Goal: Task Accomplishment & Management: Use online tool/utility

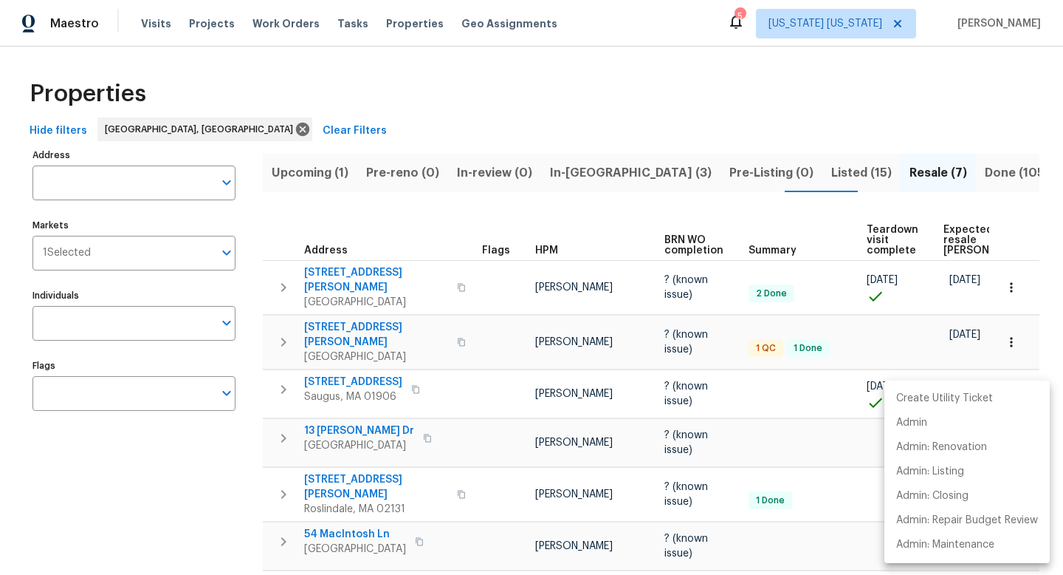
scroll to position [108, 0]
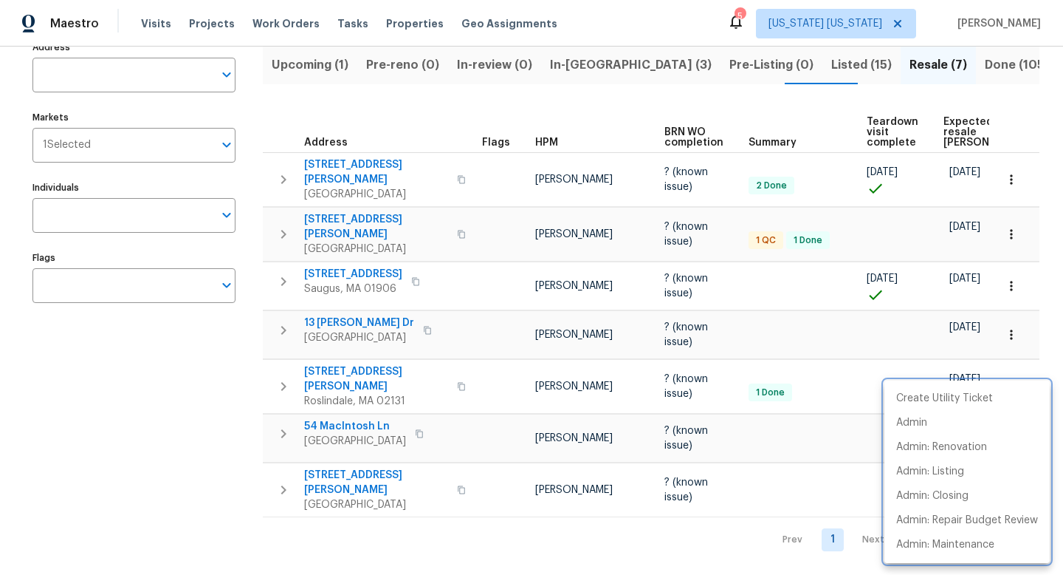
click at [724, 67] on div at bounding box center [531, 287] width 1063 height 575
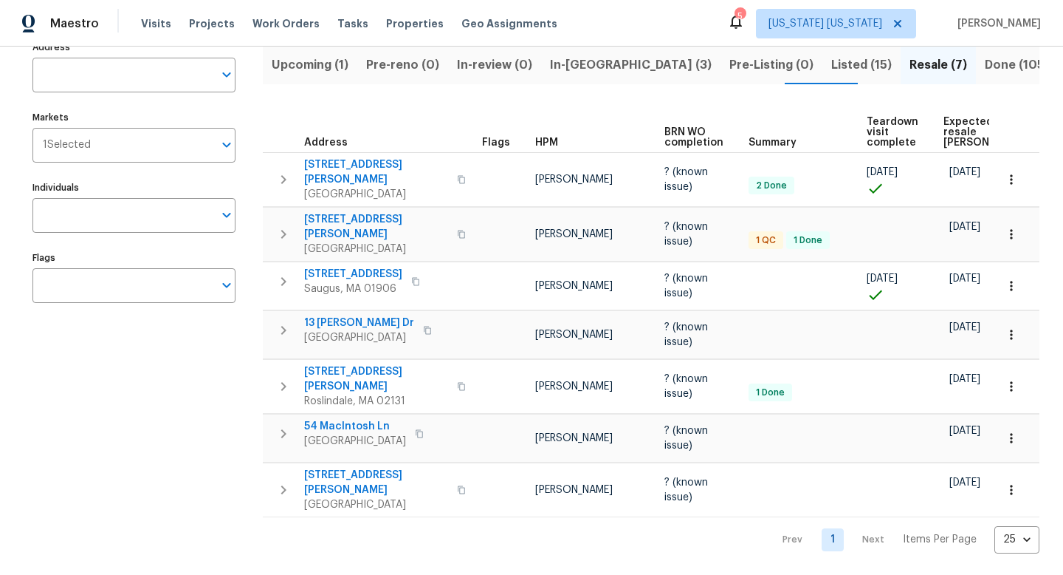
click at [831, 67] on span "Listed (15)" at bounding box center [861, 65] width 61 height 21
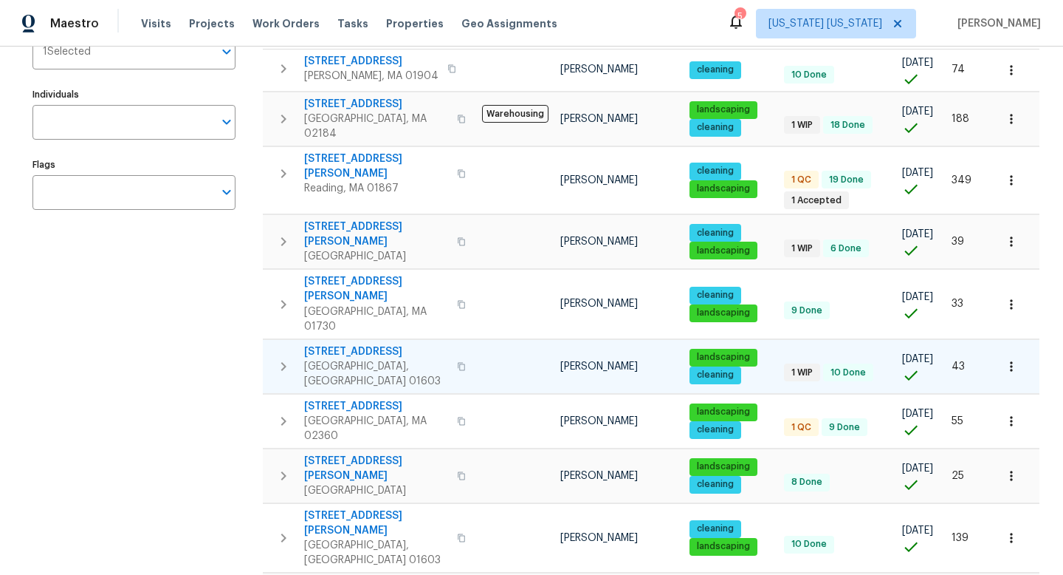
scroll to position [140, 0]
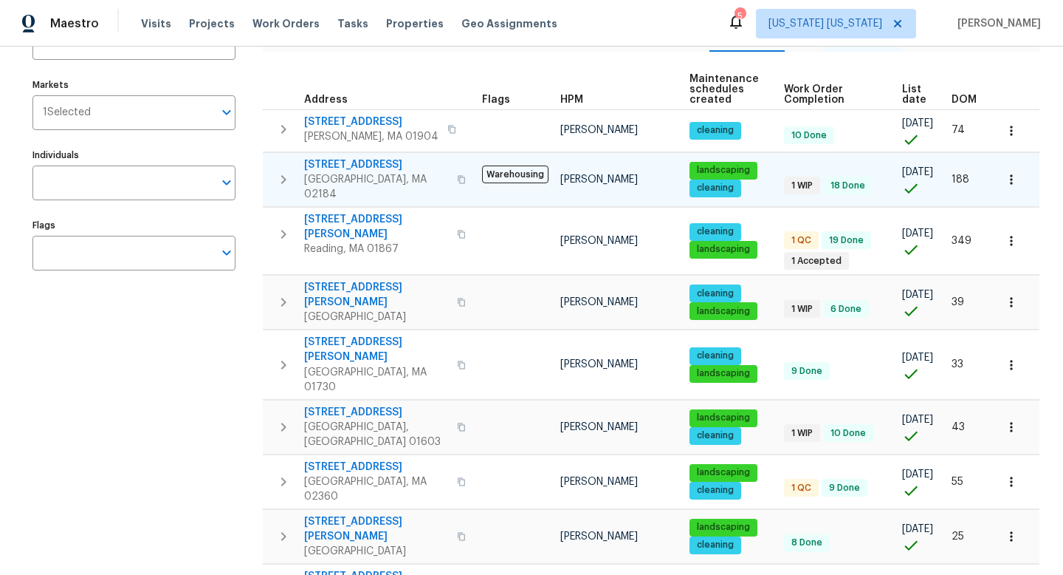
click at [360, 166] on span "9 Hillside Ave" at bounding box center [376, 164] width 144 height 15
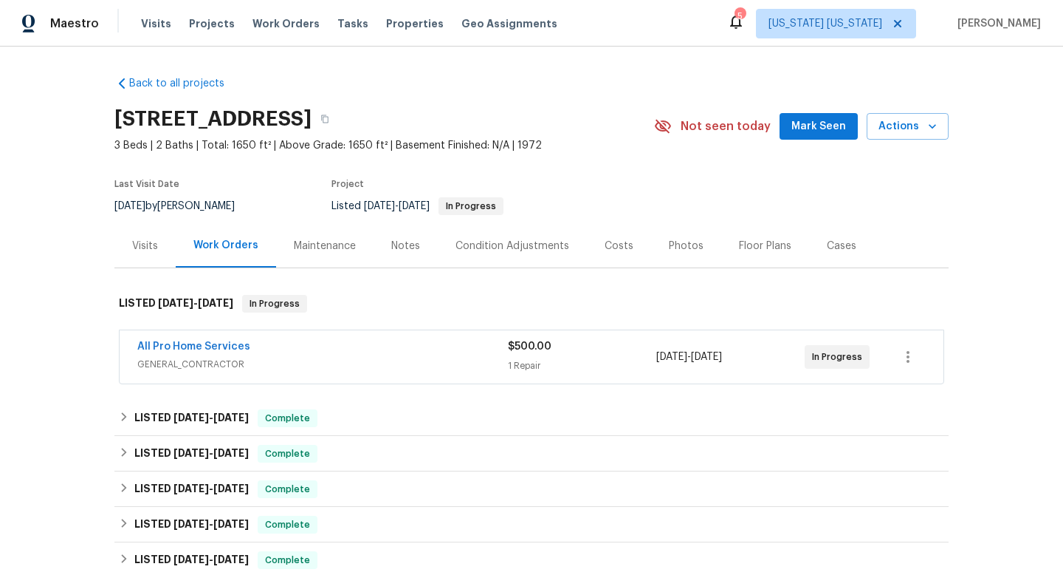
click at [251, 357] on span "GENERAL_CONTRACTOR" at bounding box center [322, 364] width 371 height 15
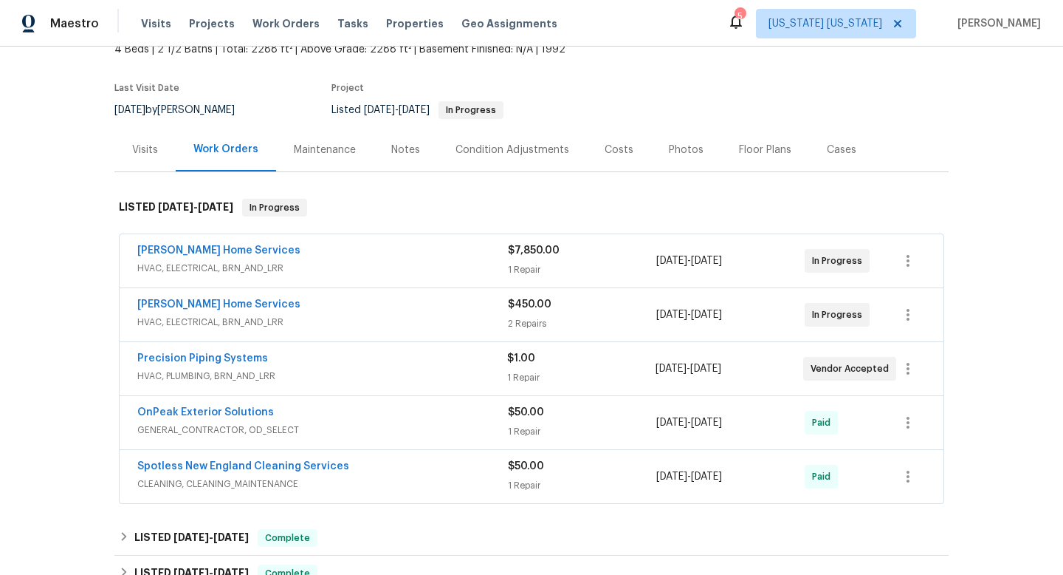
scroll to position [113, 0]
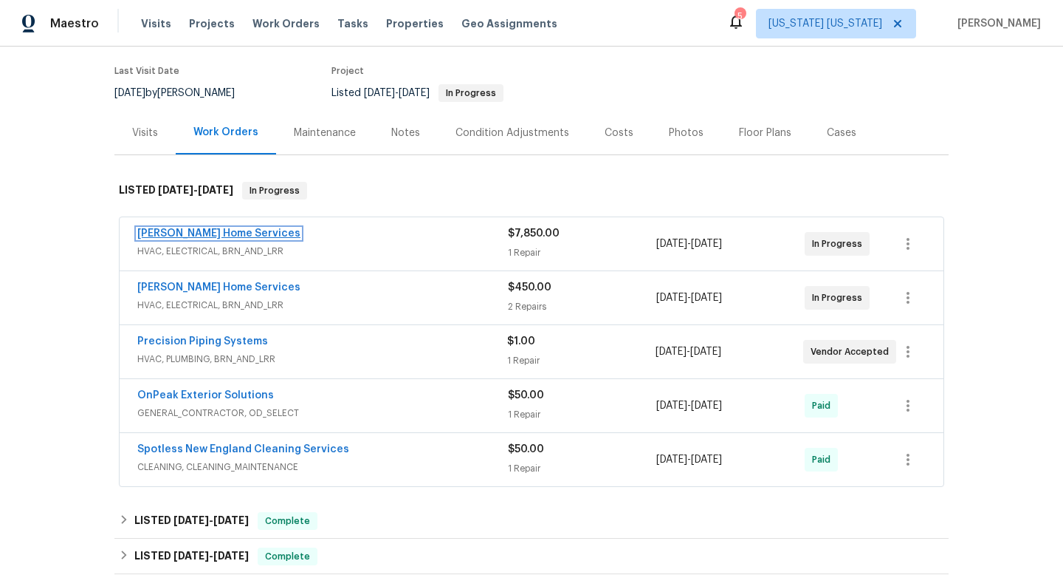
click at [213, 228] on link "[PERSON_NAME] Home Services" at bounding box center [218, 233] width 163 height 10
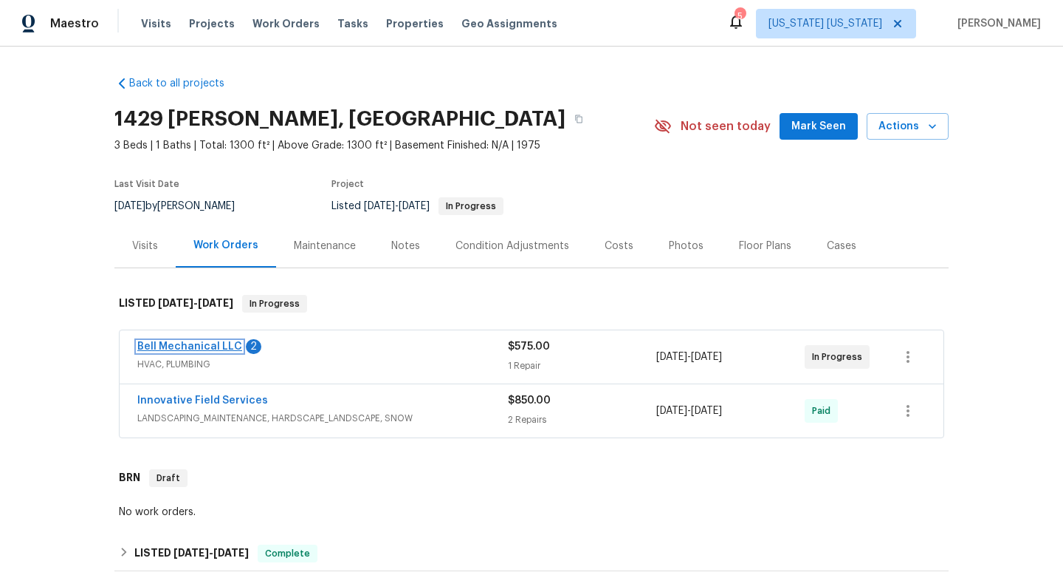
click at [189, 347] on link "Bell Mechanical LLC" at bounding box center [189, 346] width 105 height 10
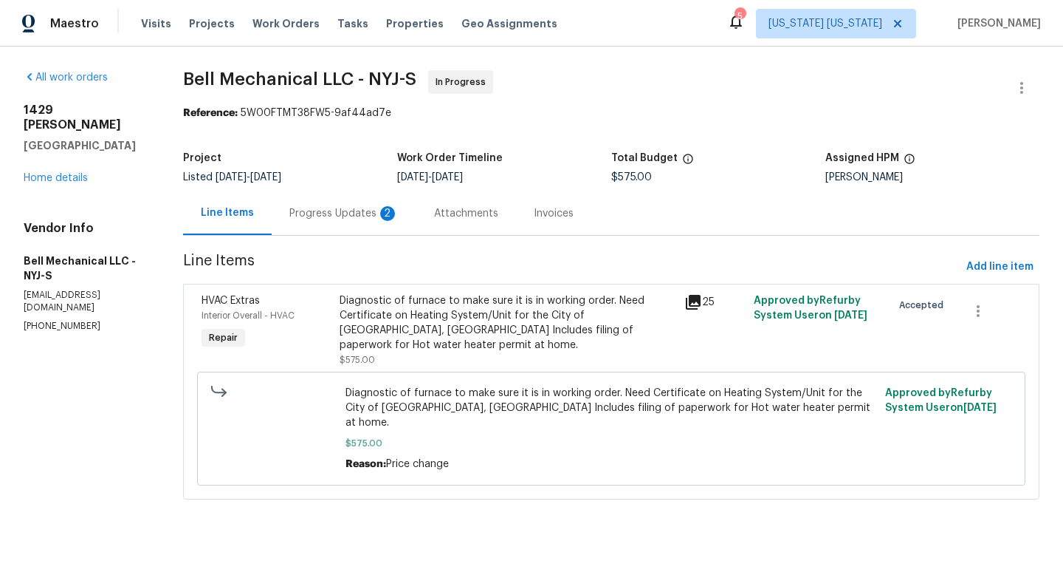
click at [367, 217] on div "Progress Updates 2" at bounding box center [343, 213] width 109 height 15
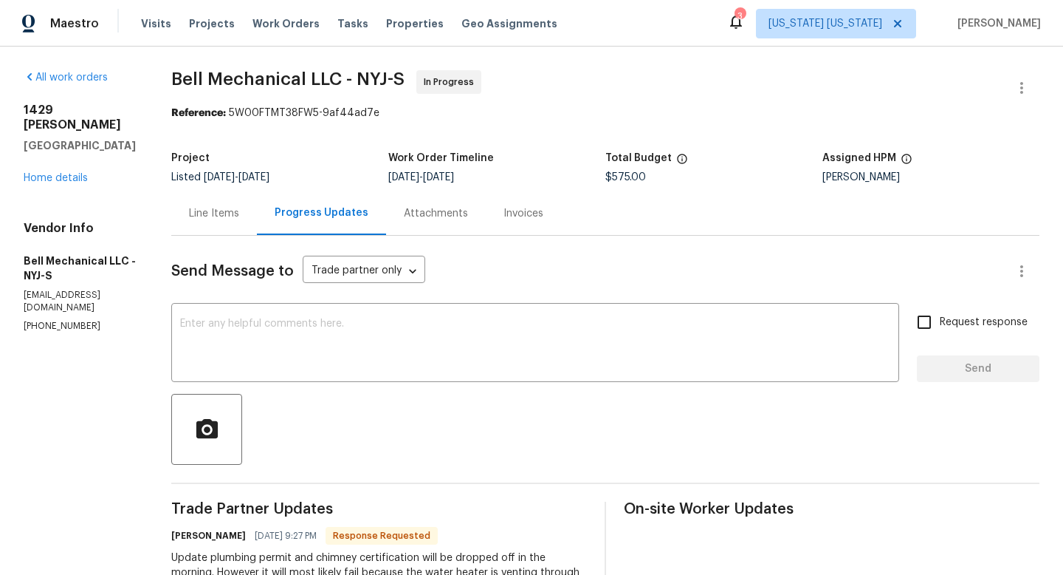
click at [236, 218] on div "Line Items" at bounding box center [214, 213] width 50 height 15
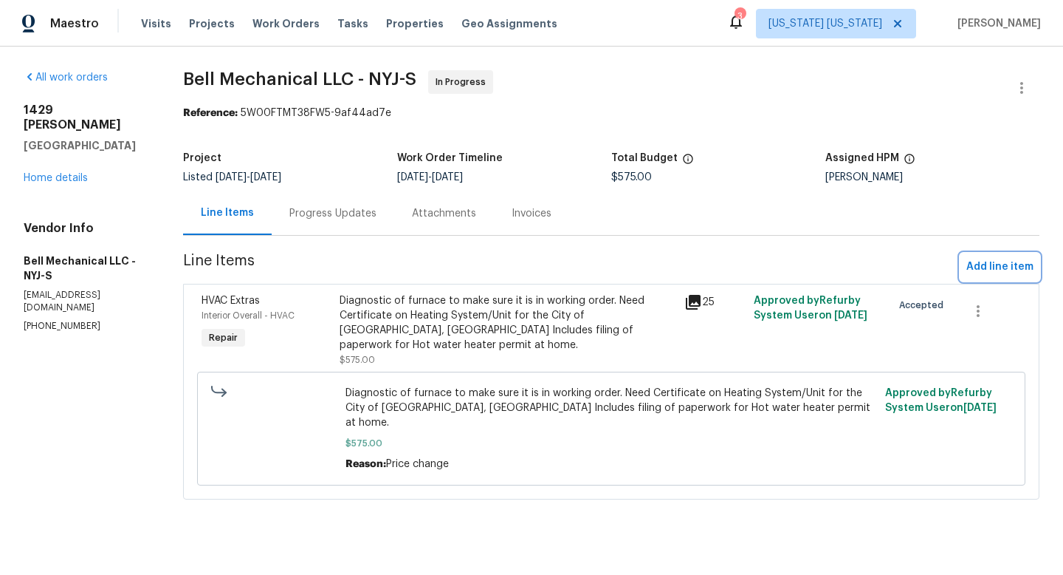
click at [995, 272] on span "Add line item" at bounding box center [1000, 267] width 67 height 18
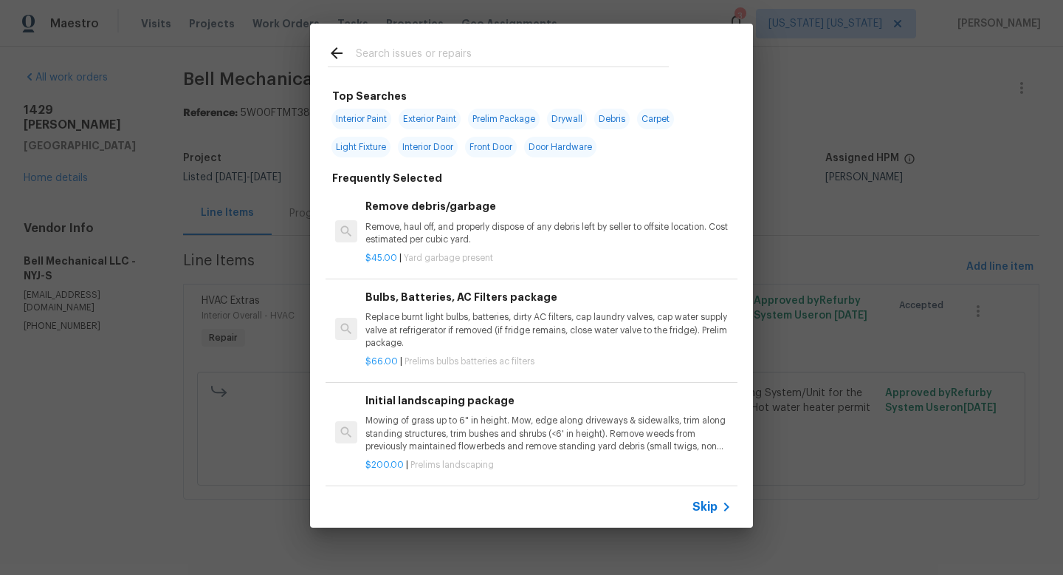
click at [436, 62] on input "text" at bounding box center [512, 55] width 313 height 22
type input "thermo"
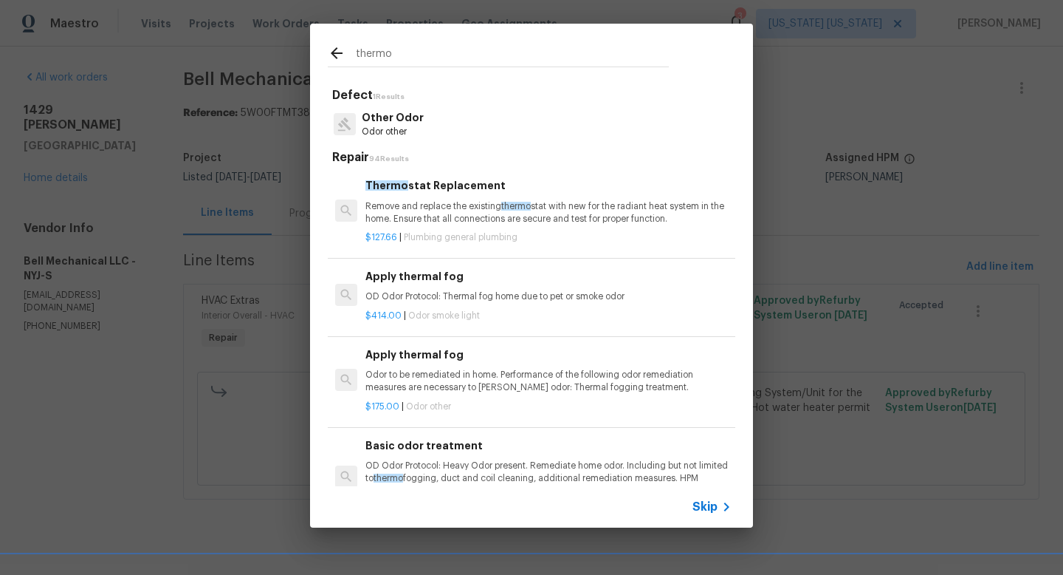
click at [433, 196] on div "Thermo stat Replacement Remove and replace the existing thermo stat with new fo…" at bounding box center [549, 201] width 366 height 48
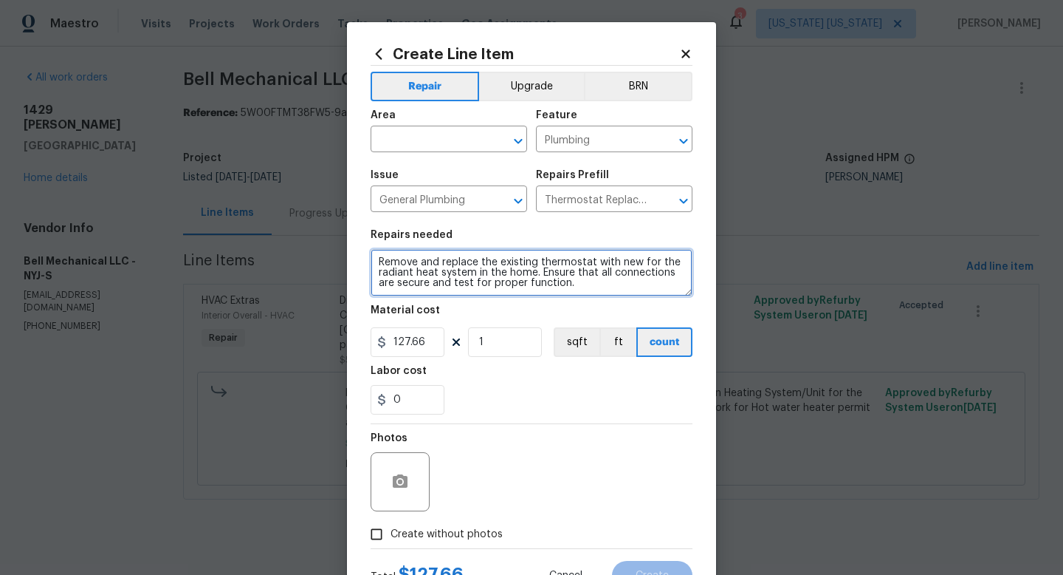
drag, startPoint x: 589, startPoint y: 289, endPoint x: 335, endPoint y: 252, distance: 256.8
click at [335, 252] on div "Create Line Item Repair Upgrade BRN Area ​ Feature Plumbing ​ Issue General Plu…" at bounding box center [531, 287] width 1063 height 575
type textarea "Remove existing thermostat and install new T4 Honeywell thermostat."
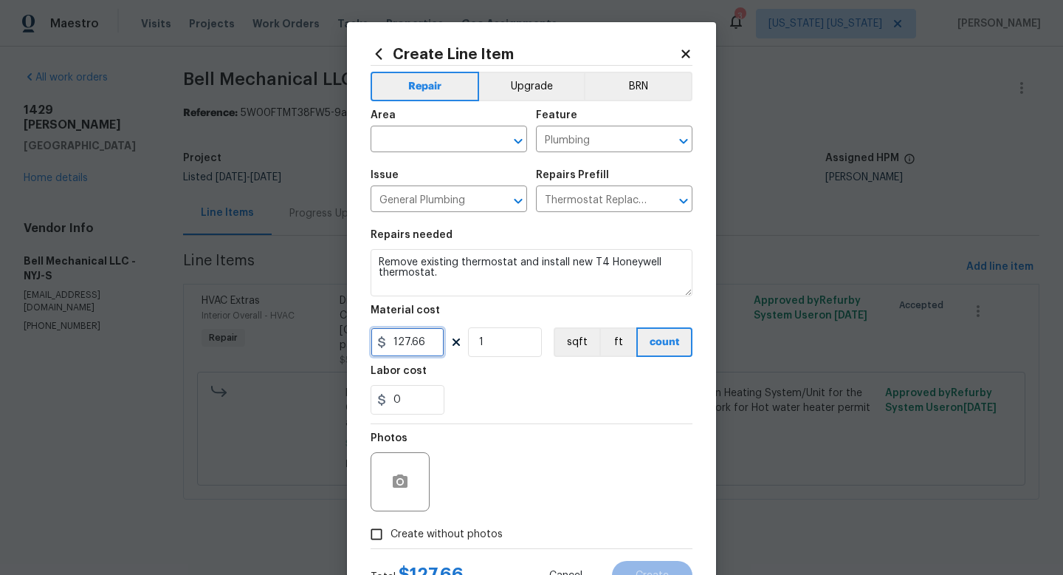
drag, startPoint x: 423, startPoint y: 345, endPoint x: 338, endPoint y: 345, distance: 84.9
click at [339, 345] on div "Create Line Item Repair Upgrade BRN Area ​ Feature Plumbing ​ Issue General Plu…" at bounding box center [531, 287] width 1063 height 575
type input "225"
click at [420, 141] on input "text" at bounding box center [428, 140] width 115 height 23
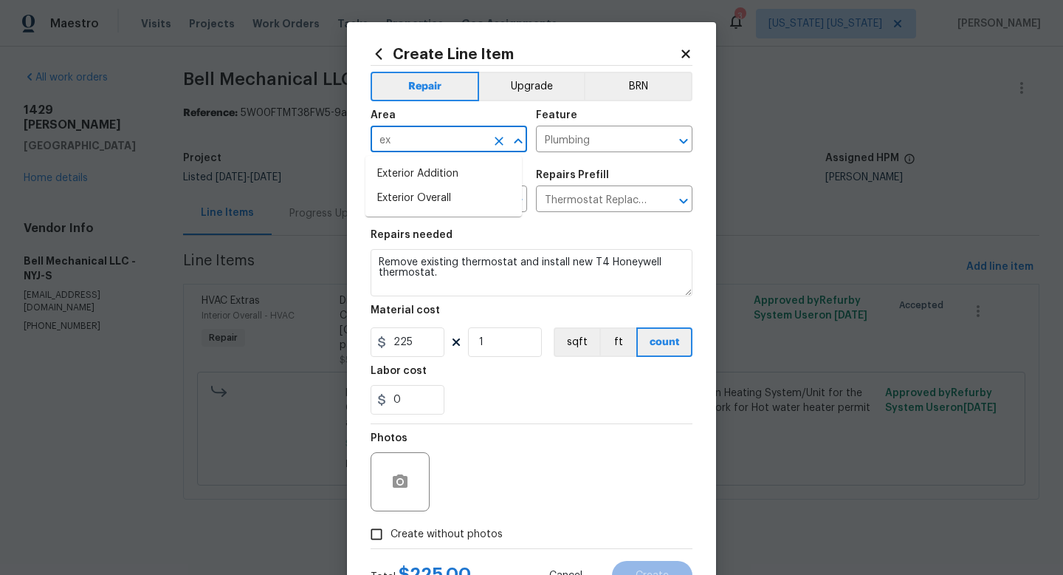
type input "e"
click at [426, 198] on li "Interior Overall" at bounding box center [444, 198] width 157 height 24
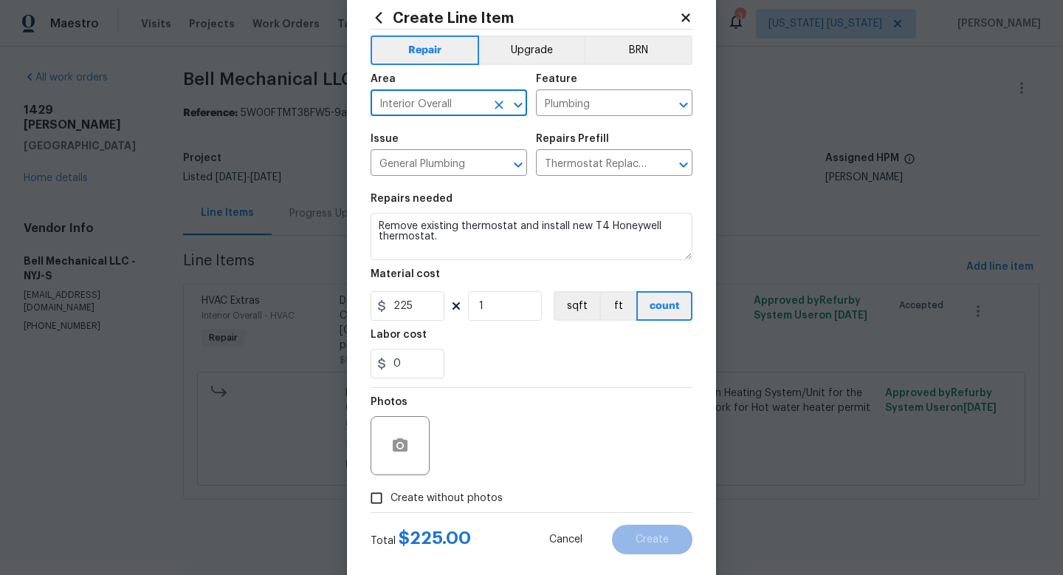
scroll to position [37, 0]
type input "Interior Overall"
click at [437, 487] on label "Create without photos" at bounding box center [433, 497] width 140 height 28
click at [391, 487] on input "Create without photos" at bounding box center [377, 497] width 28 height 28
checkbox input "true"
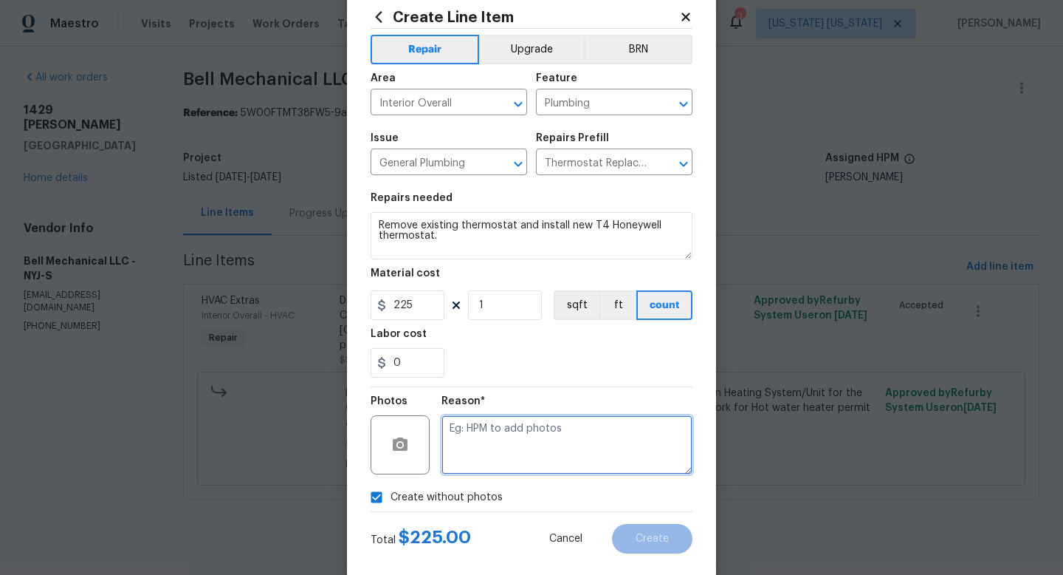
click at [469, 459] on textarea at bounding box center [567, 444] width 251 height 59
type textarea "adding after"
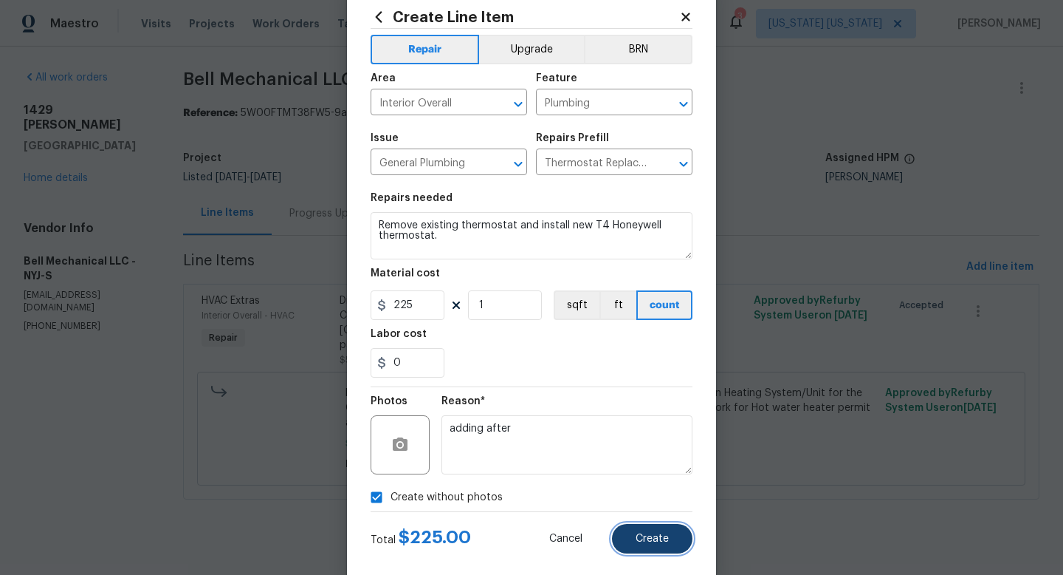
click at [623, 541] on button "Create" at bounding box center [652, 539] width 80 height 30
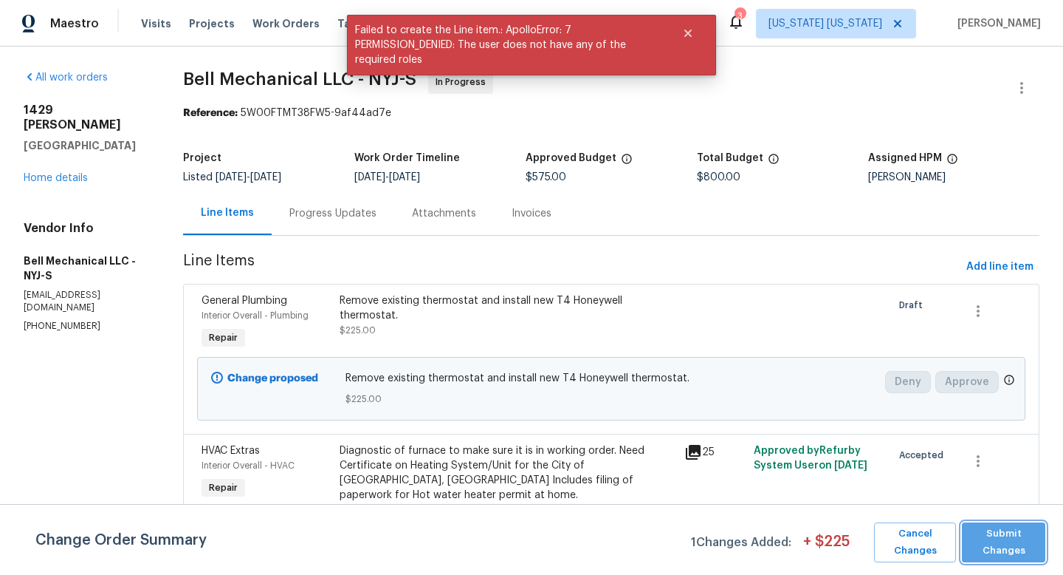
click at [982, 527] on span "Submit Changes" at bounding box center [1004, 542] width 69 height 34
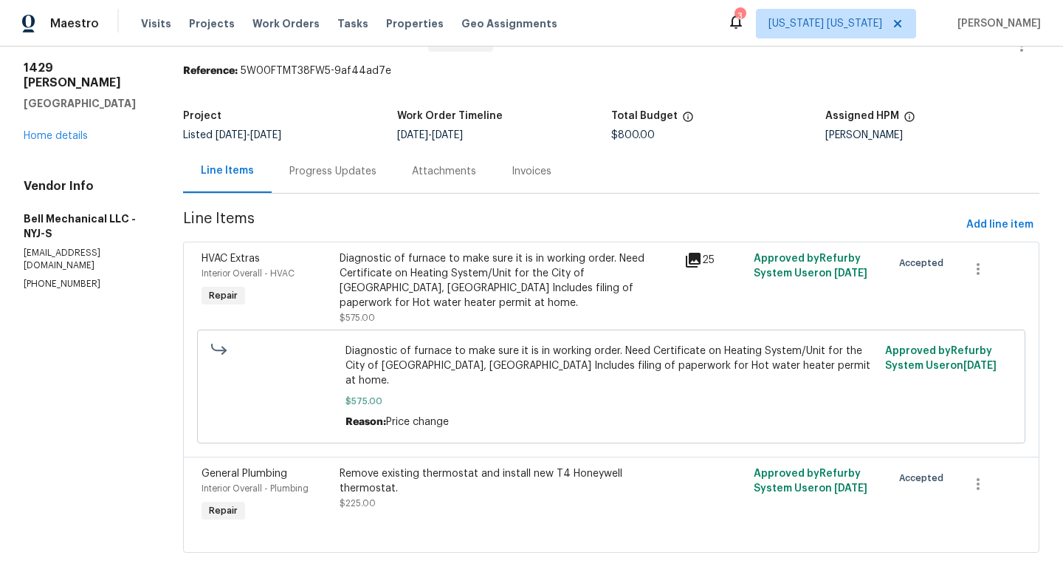
scroll to position [44, 0]
click at [161, 319] on div "All work orders 1429 Melvin Pl Plainfield, NJ 07060 Home details Vendor Info Be…" at bounding box center [531, 297] width 1063 height 589
